Goal: Task Accomplishment & Management: Manage account settings

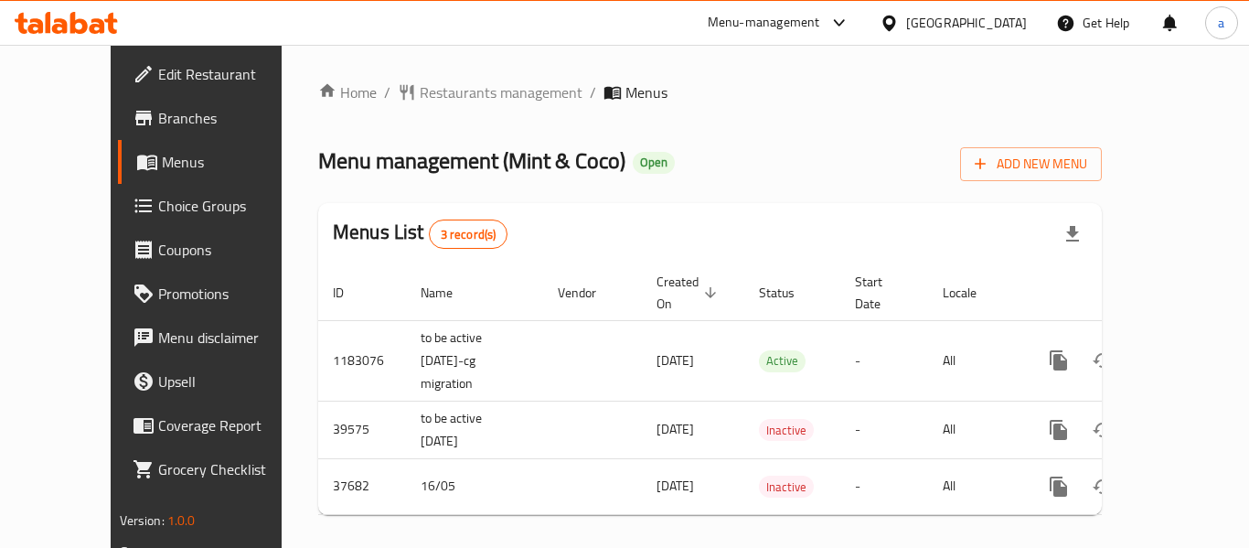
click at [432, 102] on span "Restaurants management" at bounding box center [501, 92] width 163 height 22
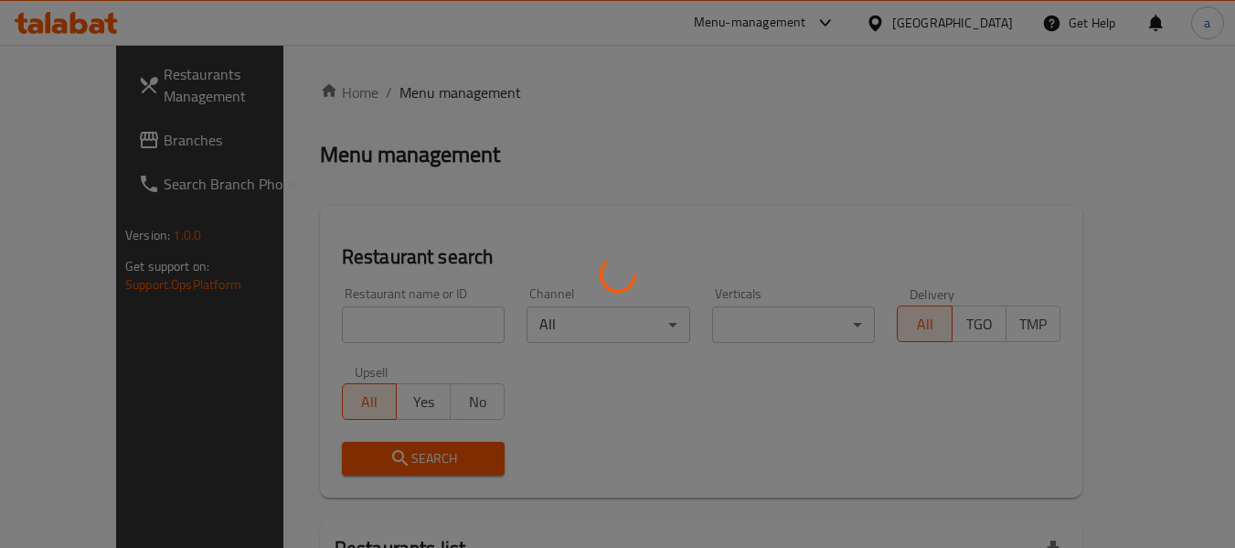
click at [433, 86] on div at bounding box center [617, 274] width 1235 height 548
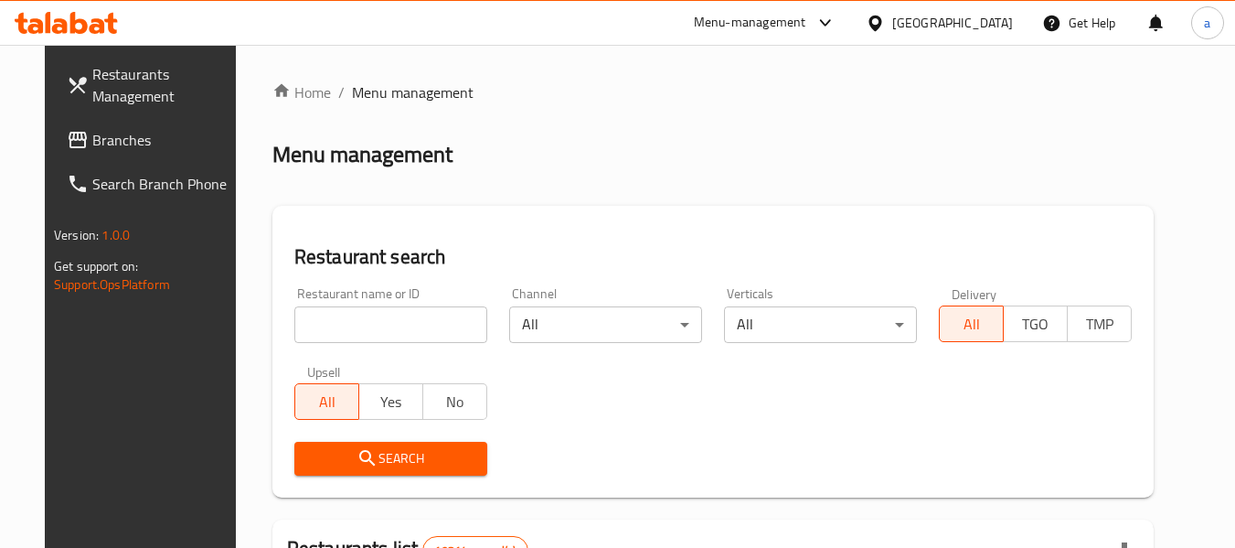
click at [92, 137] on span "Branches" at bounding box center [164, 140] width 144 height 22
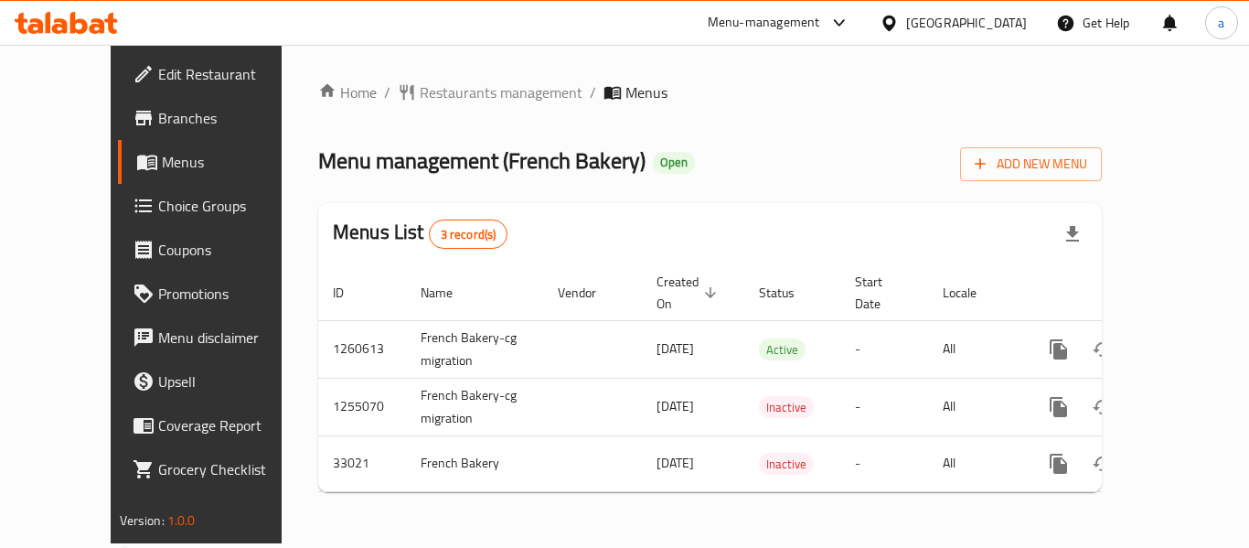
click at [158, 204] on span "Choice Groups" at bounding box center [231, 206] width 146 height 22
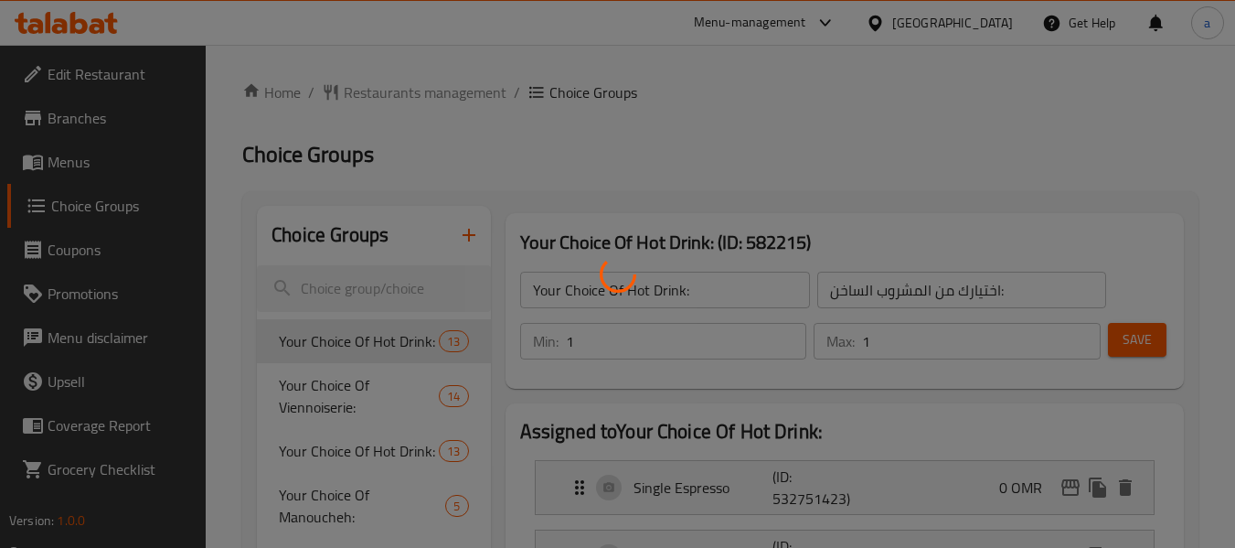
click at [403, 283] on div at bounding box center [617, 274] width 1235 height 548
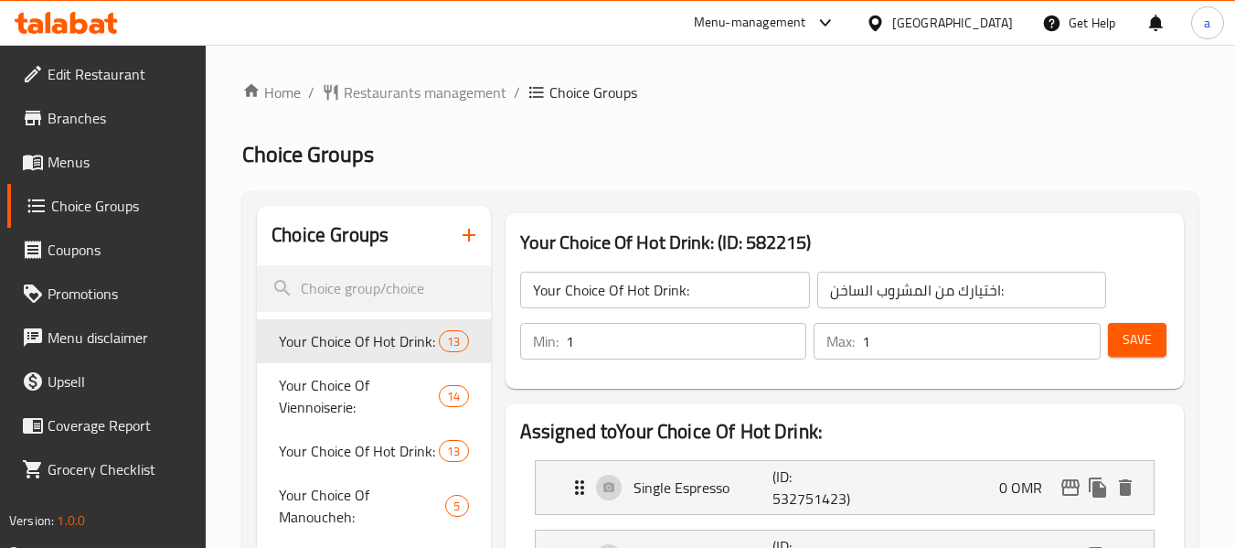
click at [403, 283] on div at bounding box center [617, 274] width 1235 height 548
click at [403, 283] on input "search" at bounding box center [373, 288] width 233 height 47
paste input "29932"
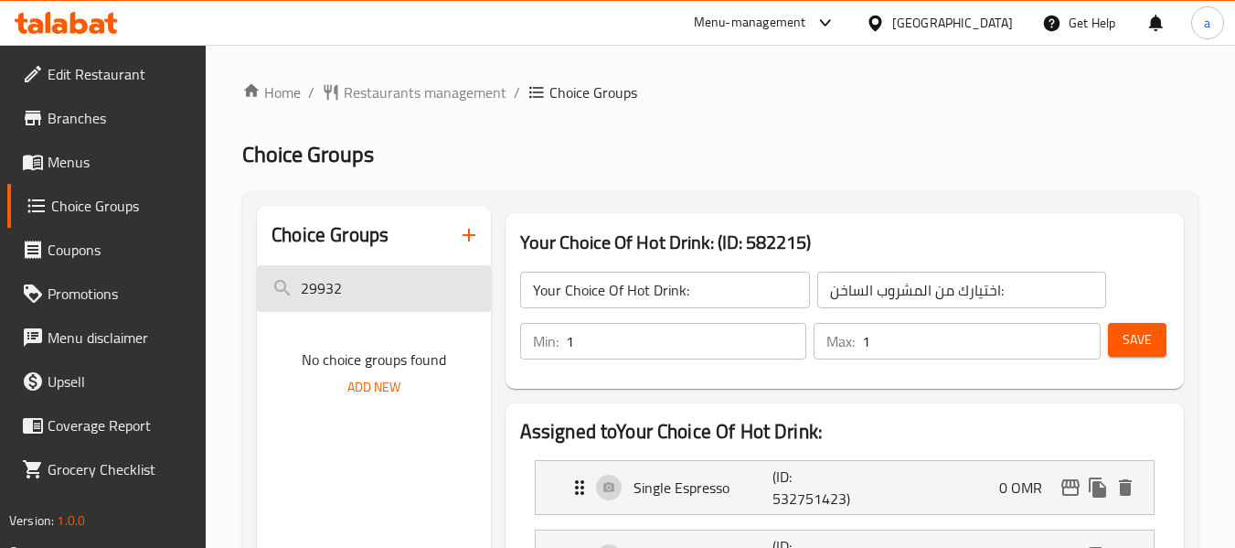
click at [314, 290] on input "29932" at bounding box center [373, 288] width 233 height 47
paste input "Add-ons:"
click at [314, 290] on input "Add-ons:" at bounding box center [373, 288] width 233 height 47
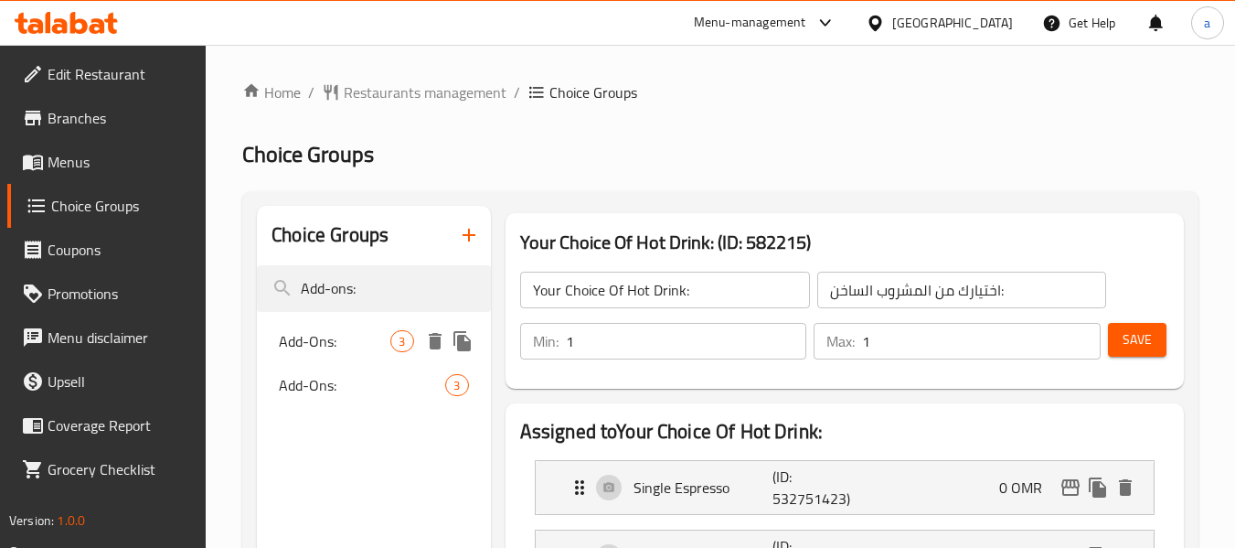
type input "Add-ons:"
click at [334, 346] on span "Add-Ons:" at bounding box center [335, 341] width 112 height 22
type input "Add-Ons:"
type input "الإضافات:"
type input "0"
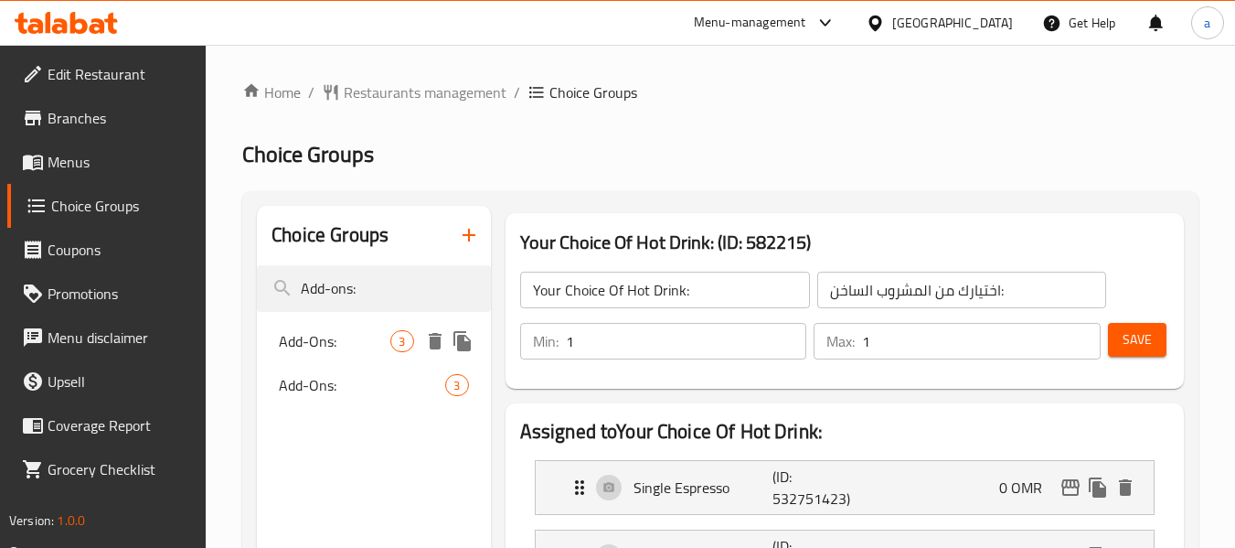
type input "0"
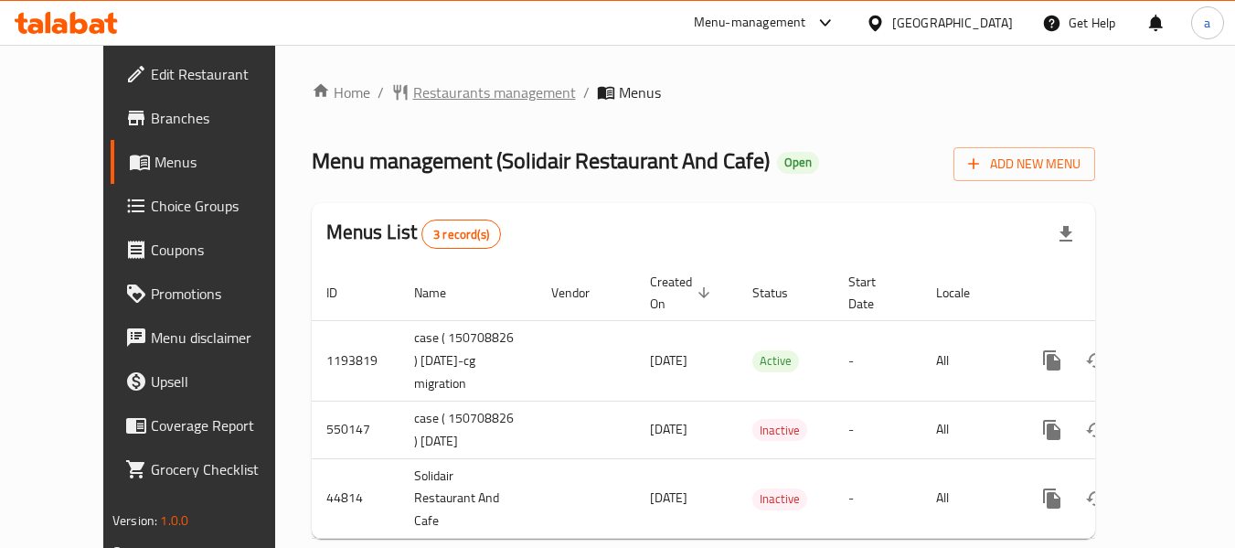
click at [413, 87] on span "Restaurants management" at bounding box center [494, 92] width 163 height 22
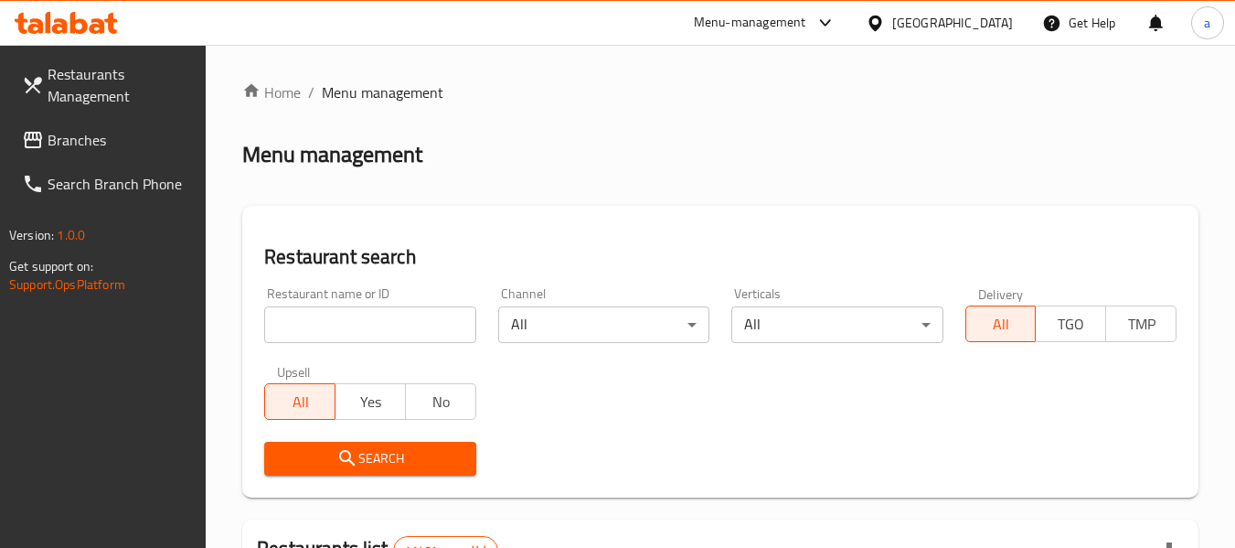
click at [100, 140] on span "Branches" at bounding box center [120, 140] width 144 height 22
